Goal: Navigation & Orientation: Find specific page/section

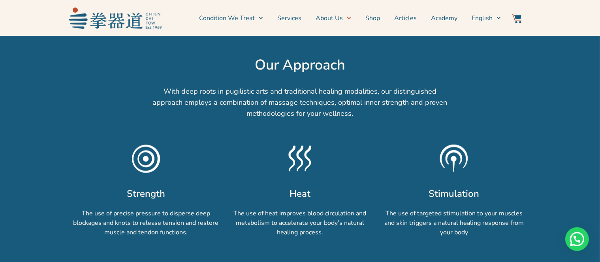
scroll to position [316, 0]
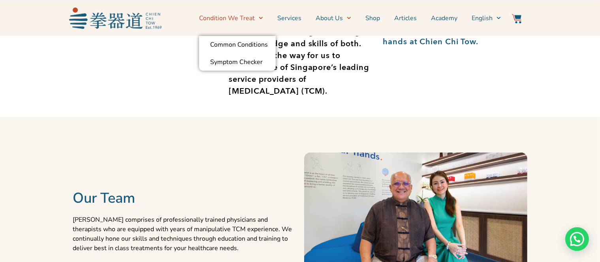
click at [248, 18] on link "Condition We Treat" at bounding box center [231, 18] width 64 height 20
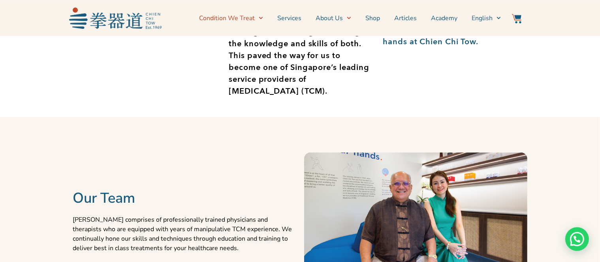
click at [248, 18] on link "Condition We Treat" at bounding box center [231, 18] width 64 height 20
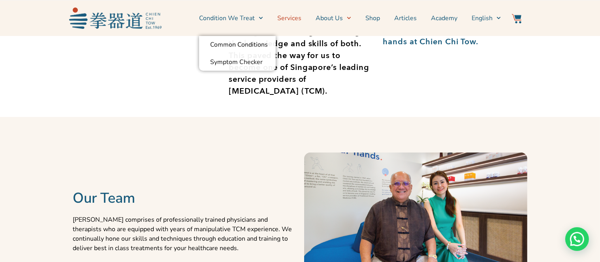
click at [291, 23] on link "Services" at bounding box center [289, 18] width 24 height 20
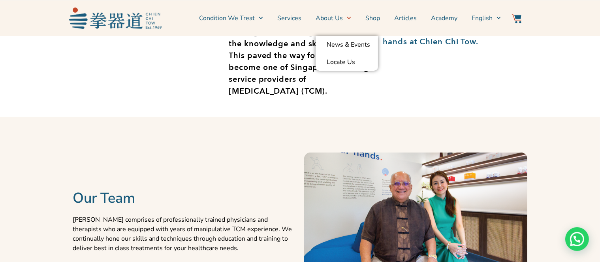
click at [341, 17] on link "About Us" at bounding box center [334, 18] width 36 height 20
click at [342, 20] on link "About Us" at bounding box center [334, 18] width 36 height 20
click at [343, 22] on link "About Us" at bounding box center [334, 18] width 36 height 20
click at [131, 21] on img at bounding box center [115, 18] width 92 height 21
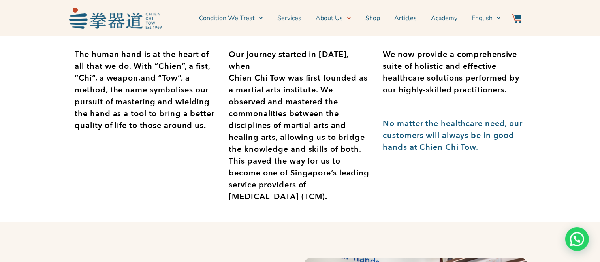
scroll to position [105, 0]
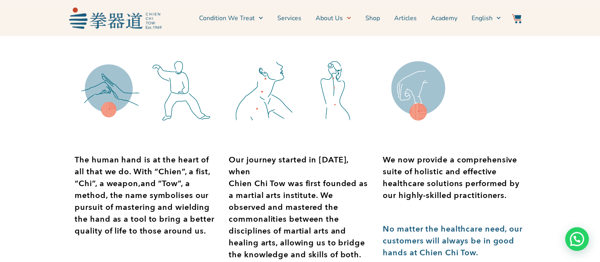
click at [128, 24] on img at bounding box center [115, 18] width 92 height 21
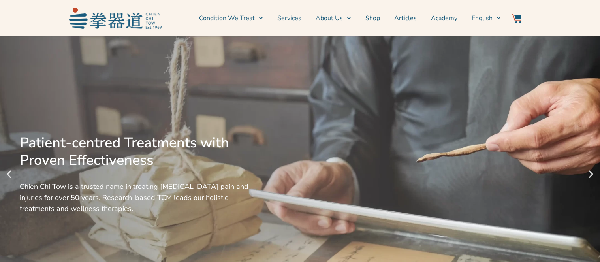
scroll to position [291, 0]
